Goal: Transaction & Acquisition: Download file/media

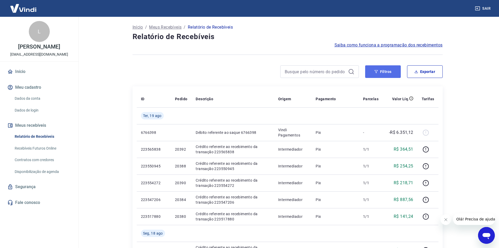
click at [377, 72] on icon "button" at bounding box center [377, 72] width 4 height 4
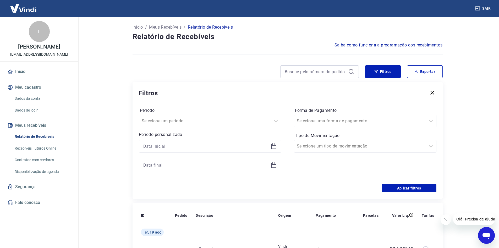
drag, startPoint x: 214, startPoint y: 140, endPoint x: 222, endPoint y: 146, distance: 9.8
click at [214, 140] on div at bounding box center [210, 146] width 143 height 13
drag, startPoint x: 274, startPoint y: 147, endPoint x: 271, endPoint y: 147, distance: 3.2
click at [274, 147] on icon at bounding box center [274, 146] width 6 height 6
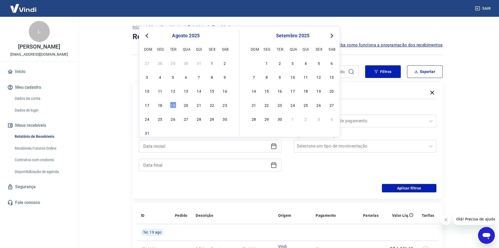
drag, startPoint x: 160, startPoint y: 104, endPoint x: 260, endPoint y: 159, distance: 114.8
click at [160, 104] on div "18" at bounding box center [160, 105] width 6 height 6
click at [160, 104] on div "Período Selecione um período Período personalizado Previous Month Next Month [D…" at bounding box center [288, 142] width 298 height 84
type input "[DATE]"
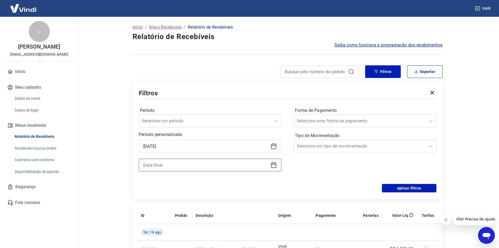
click at [268, 165] on input at bounding box center [205, 165] width 125 height 8
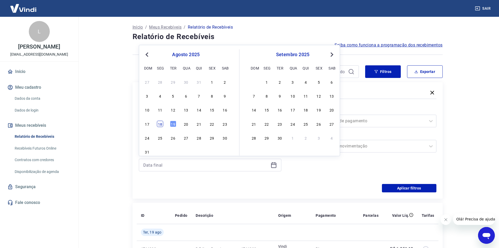
click at [160, 126] on div "18" at bounding box center [160, 124] width 6 height 6
drag, startPoint x: 160, startPoint y: 126, endPoint x: 356, endPoint y: 190, distance: 206.3
click at [160, 126] on div "Selecione um período" at bounding box center [210, 121] width 143 height 13
type input "[DATE]"
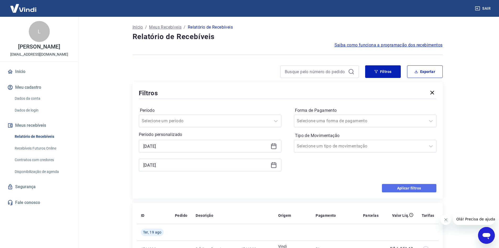
click at [392, 190] on button "Aplicar filtros" at bounding box center [409, 188] width 55 height 8
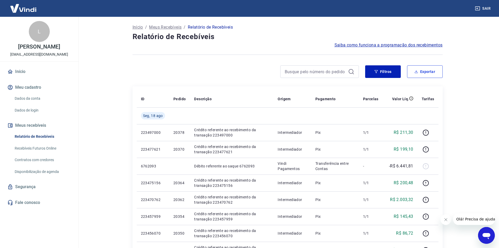
drag, startPoint x: 420, startPoint y: 70, endPoint x: 400, endPoint y: 76, distance: 20.7
click at [419, 71] on button "Exportar" at bounding box center [425, 71] width 36 height 13
type input "[DATE]"
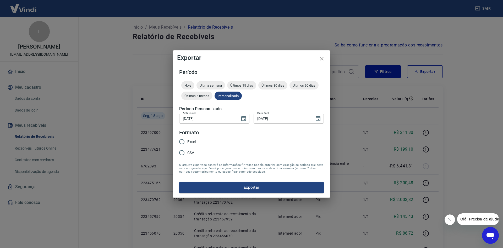
drag, startPoint x: 200, startPoint y: 151, endPoint x: 192, endPoint y: 154, distance: 8.7
click at [199, 151] on div "Excel CSV" at bounding box center [189, 147] width 21 height 23
click at [187, 154] on input "CSV" at bounding box center [181, 152] width 11 height 11
radio input "true"
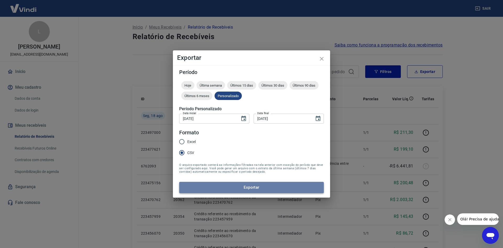
click at [213, 190] on button "Exportar" at bounding box center [251, 187] width 145 height 11
